Goal: Connect with others: Connect with others

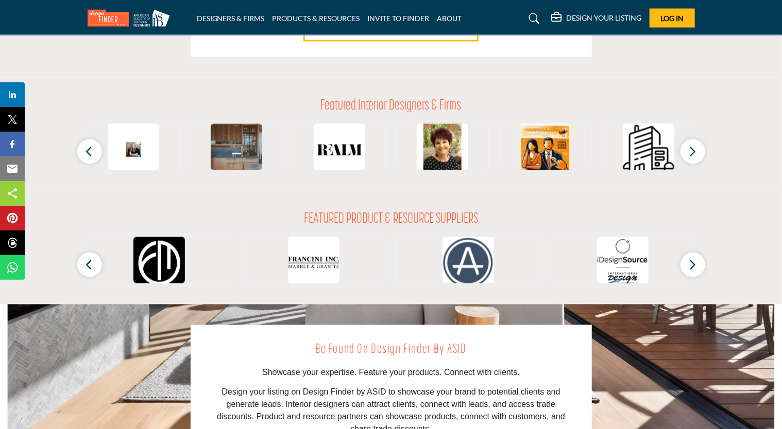
scroll to position [927, 0]
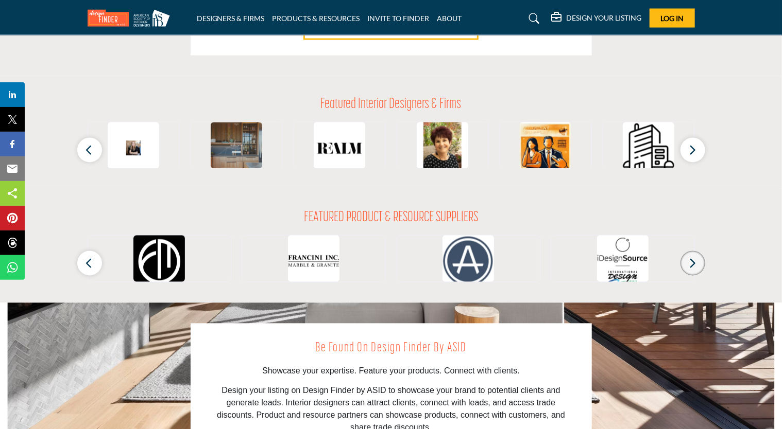
click at [688, 264] on icon "button" at bounding box center [692, 263] width 8 height 13
click at [693, 265] on icon "button" at bounding box center [692, 263] width 8 height 13
click at [690, 261] on icon "button" at bounding box center [692, 263] width 8 height 13
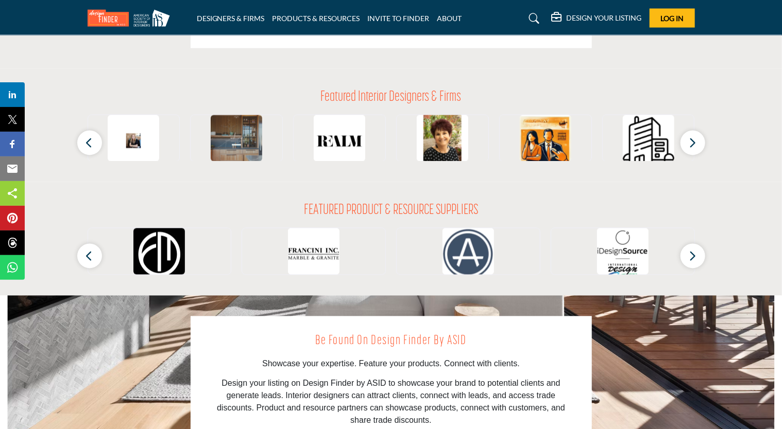
scroll to position [921, 0]
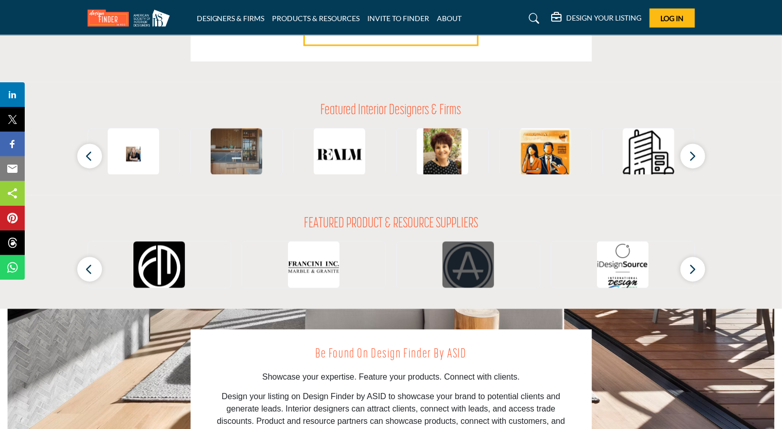
click at [474, 259] on img at bounding box center [467, 267] width 51 height 51
click at [699, 266] on button "button" at bounding box center [692, 269] width 25 height 25
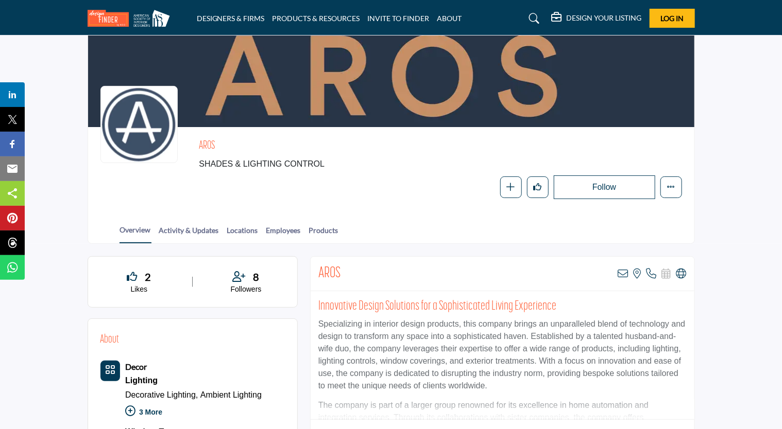
click at [603, 183] on button "Follow" at bounding box center [604, 188] width 101 height 24
